Goal: Transaction & Acquisition: Purchase product/service

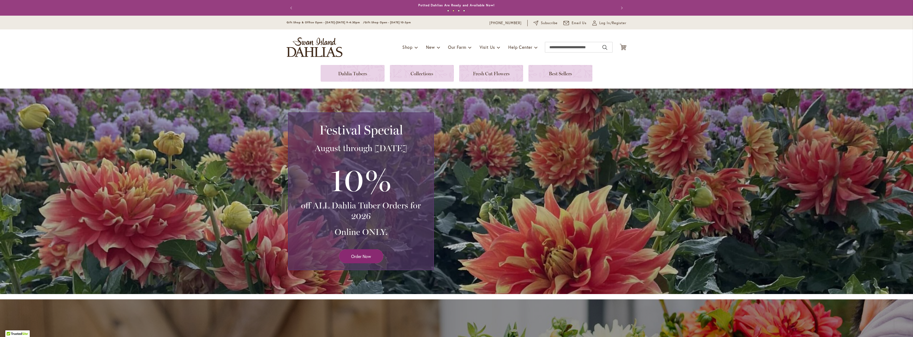
click at [361, 260] on link "Order Now" at bounding box center [361, 256] width 44 height 14
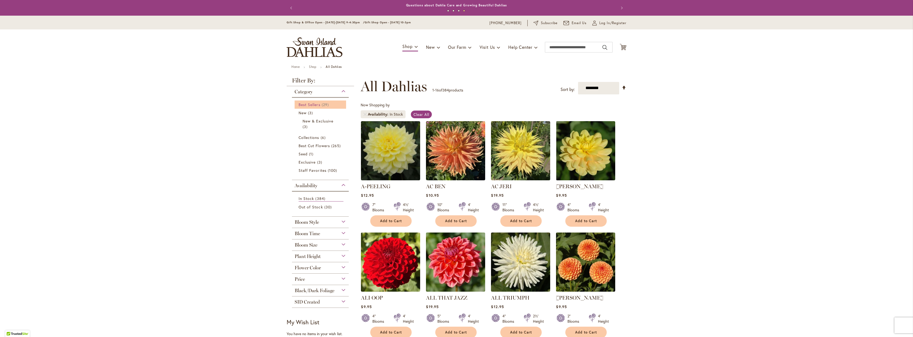
click at [312, 105] on span "Best Sellers" at bounding box center [309, 104] width 22 height 5
